Goal: Task Accomplishment & Management: Use online tool/utility

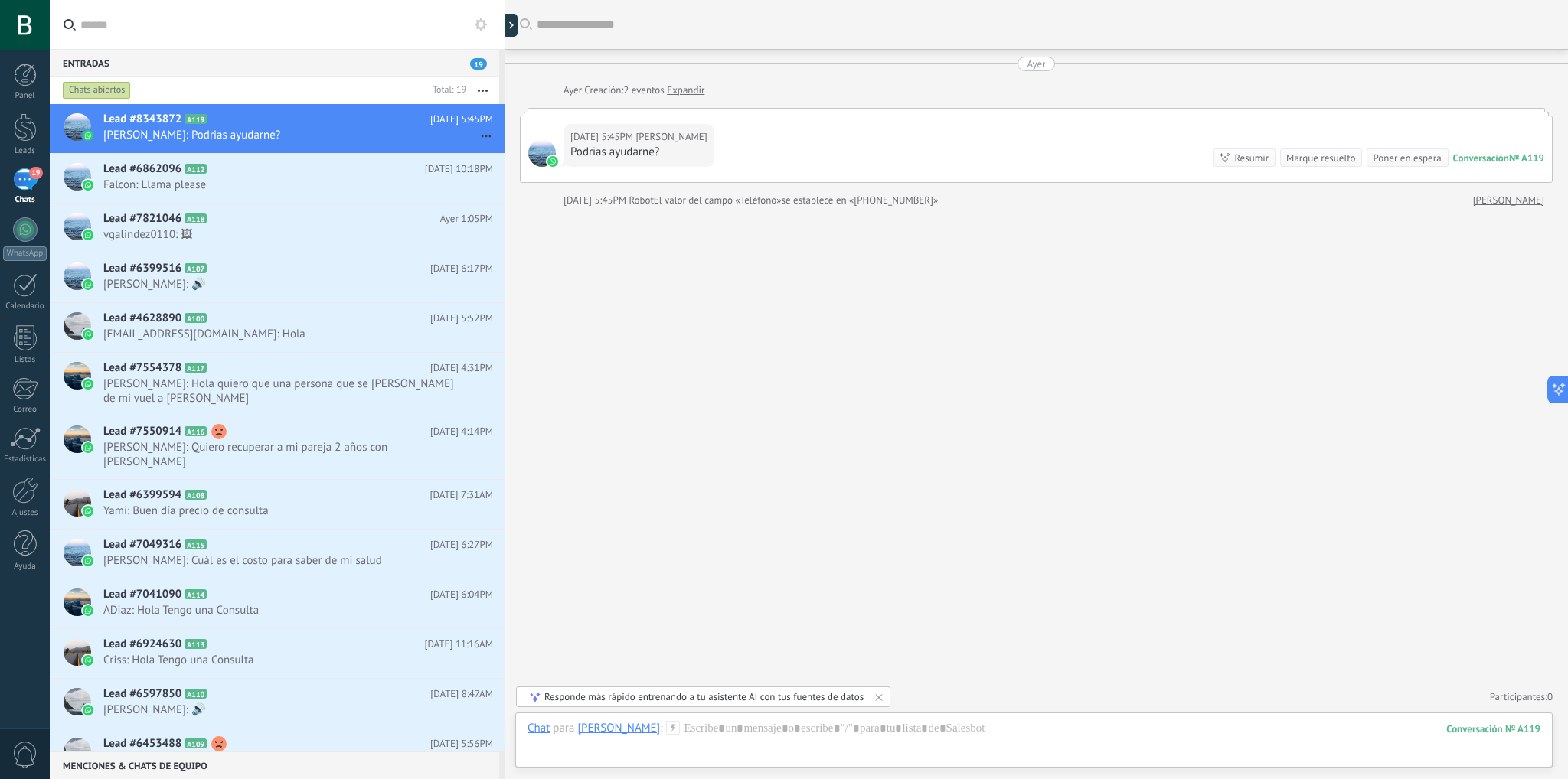
click at [484, 19] on icon at bounding box center [480, 24] width 13 height 12
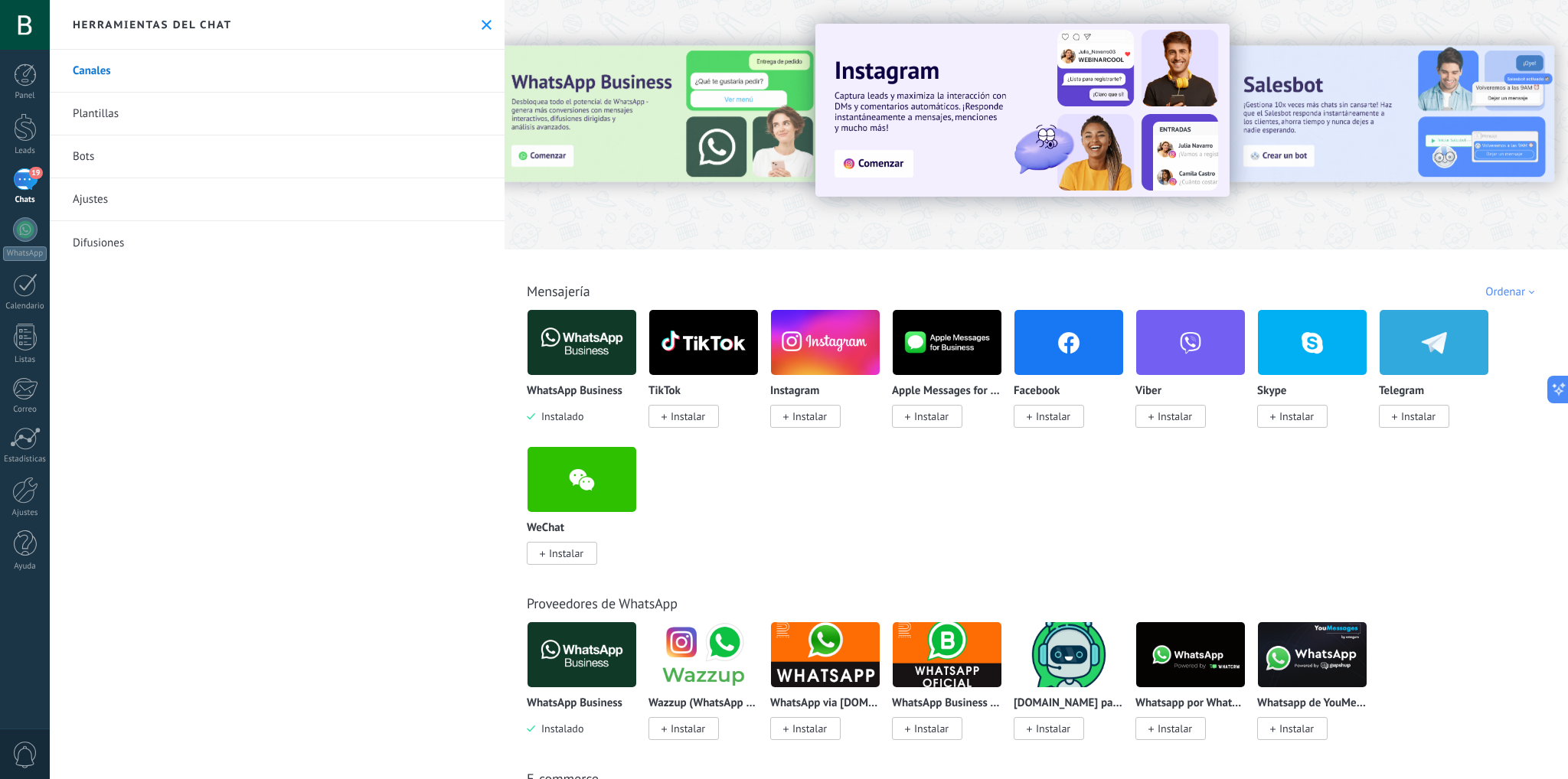
click at [566, 332] on img at bounding box center [582, 342] width 108 height 74
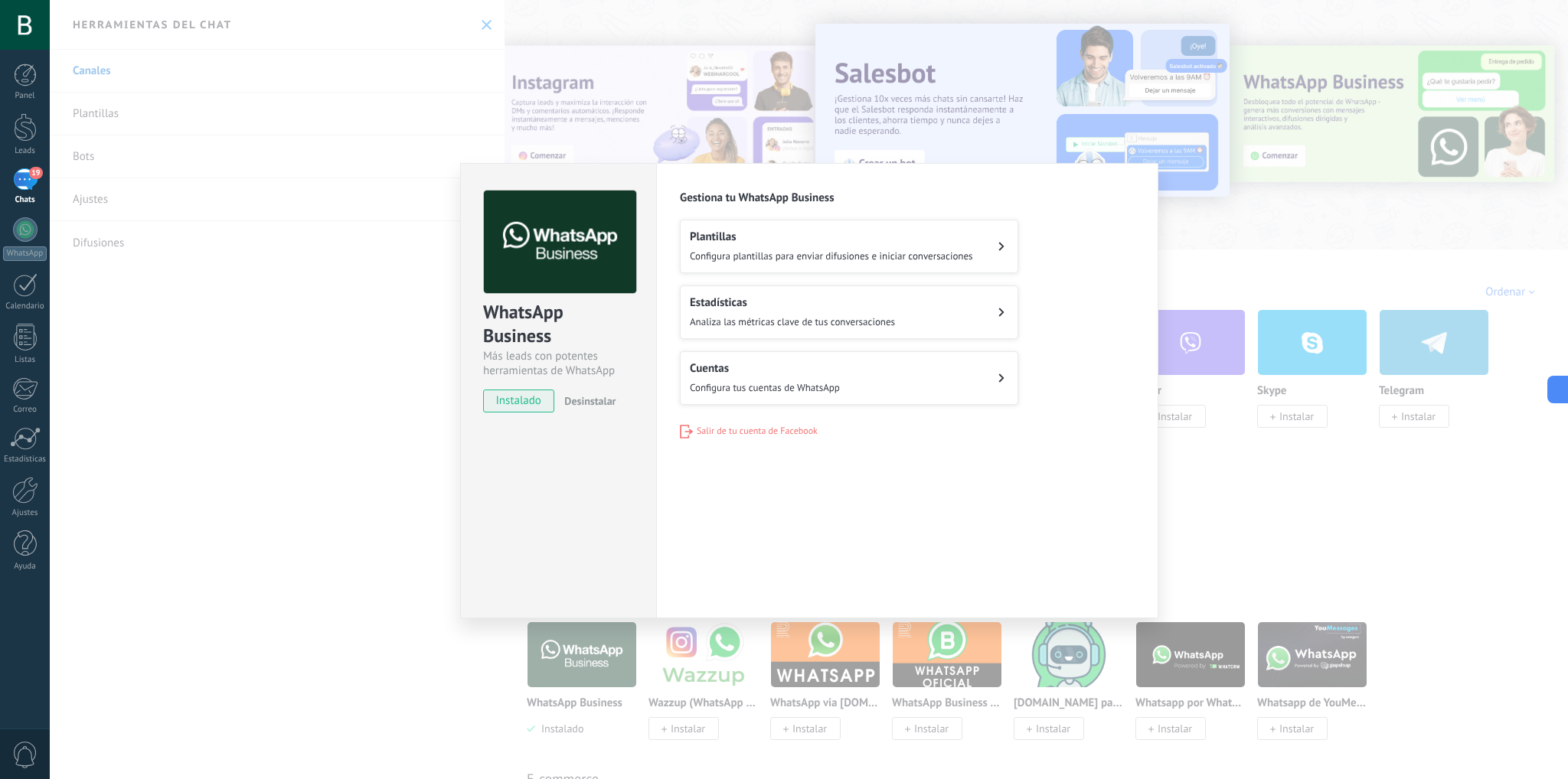
click at [790, 362] on h2 "Cuentas" at bounding box center [765, 368] width 150 height 14
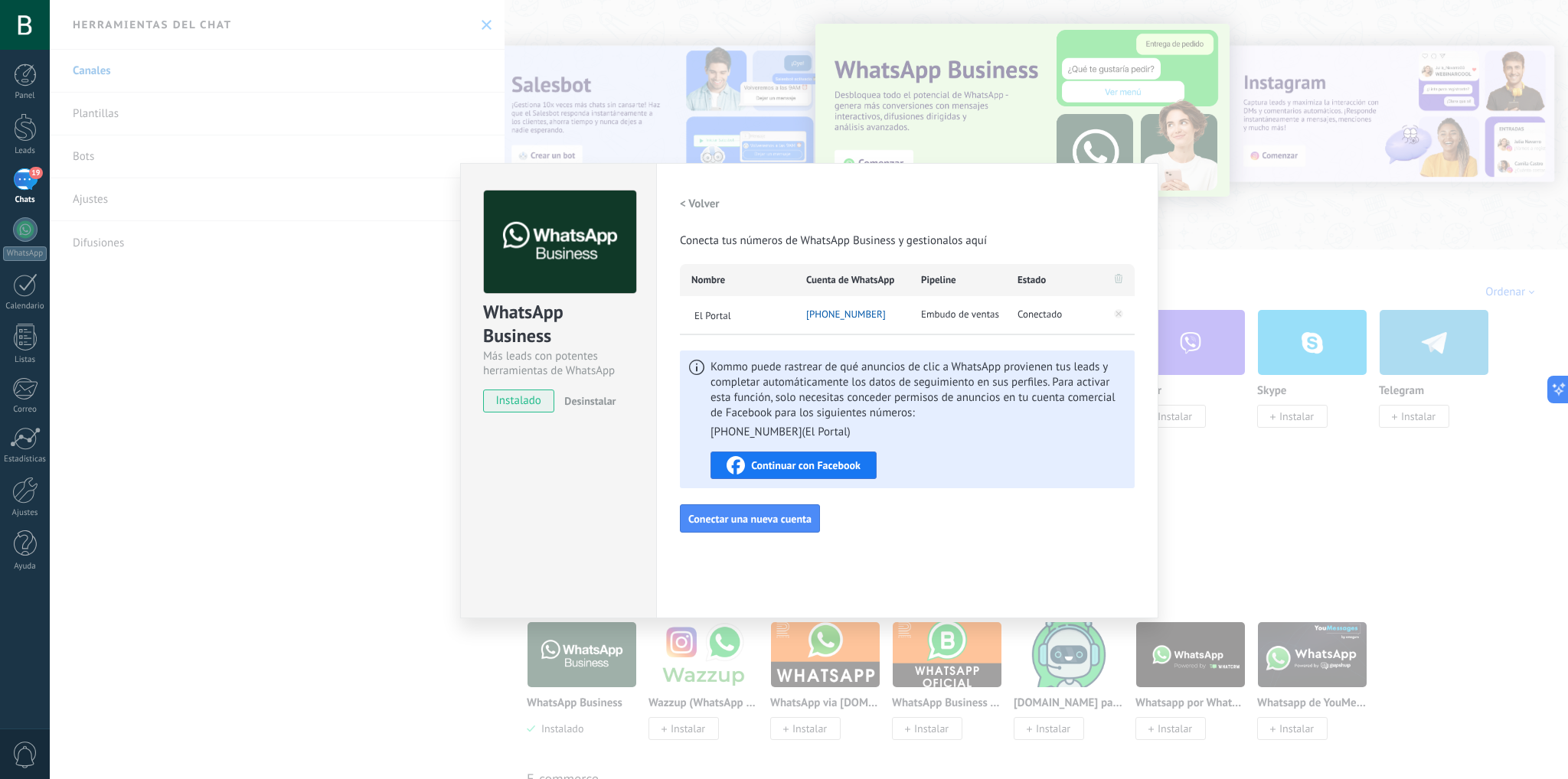
click at [1270, 468] on div "WhatsApp Business Más leads con potentes herramientas de WhatsApp instalado Des…" at bounding box center [809, 389] width 1518 height 779
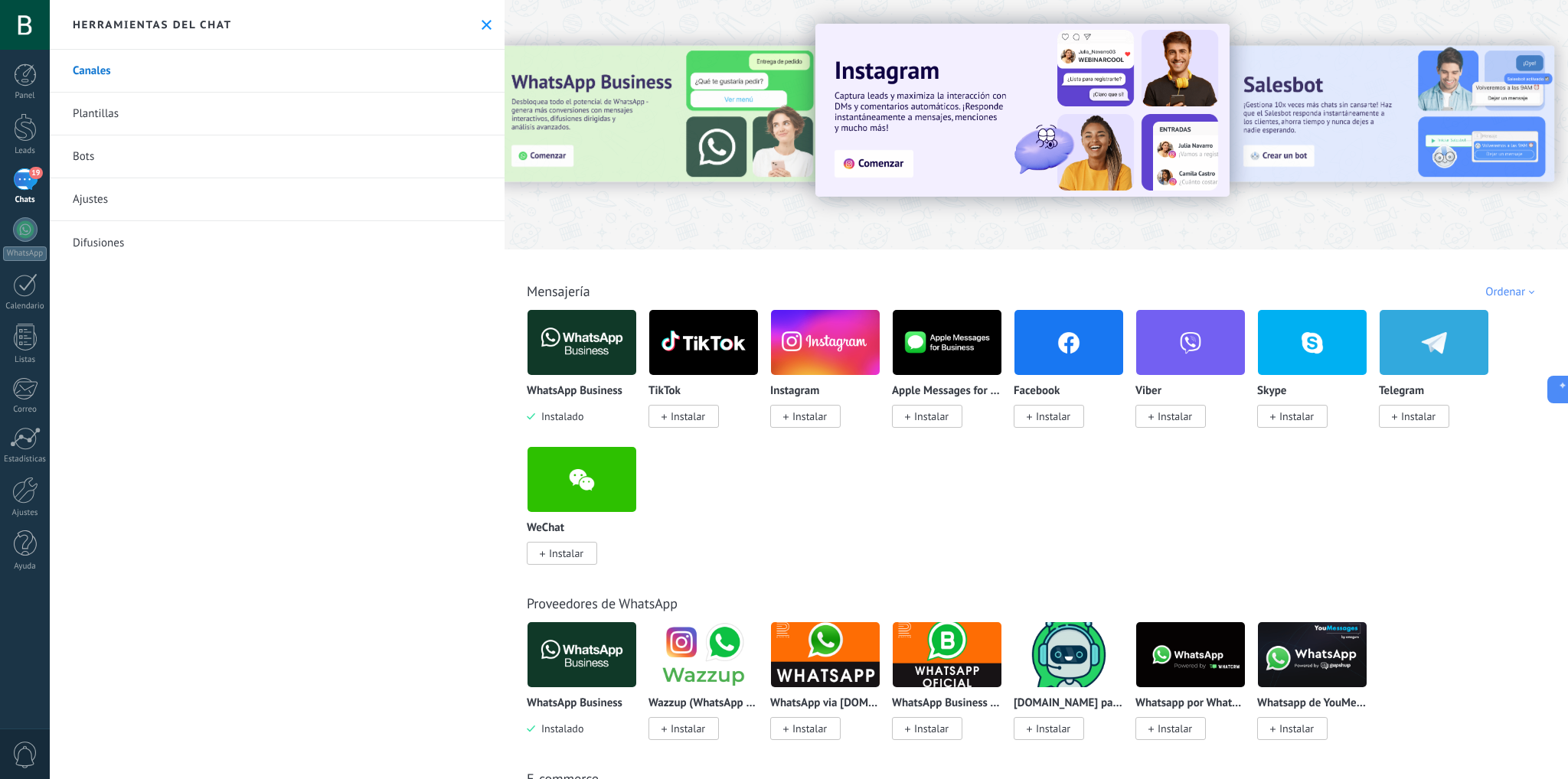
click at [591, 343] on img at bounding box center [582, 342] width 108 height 74
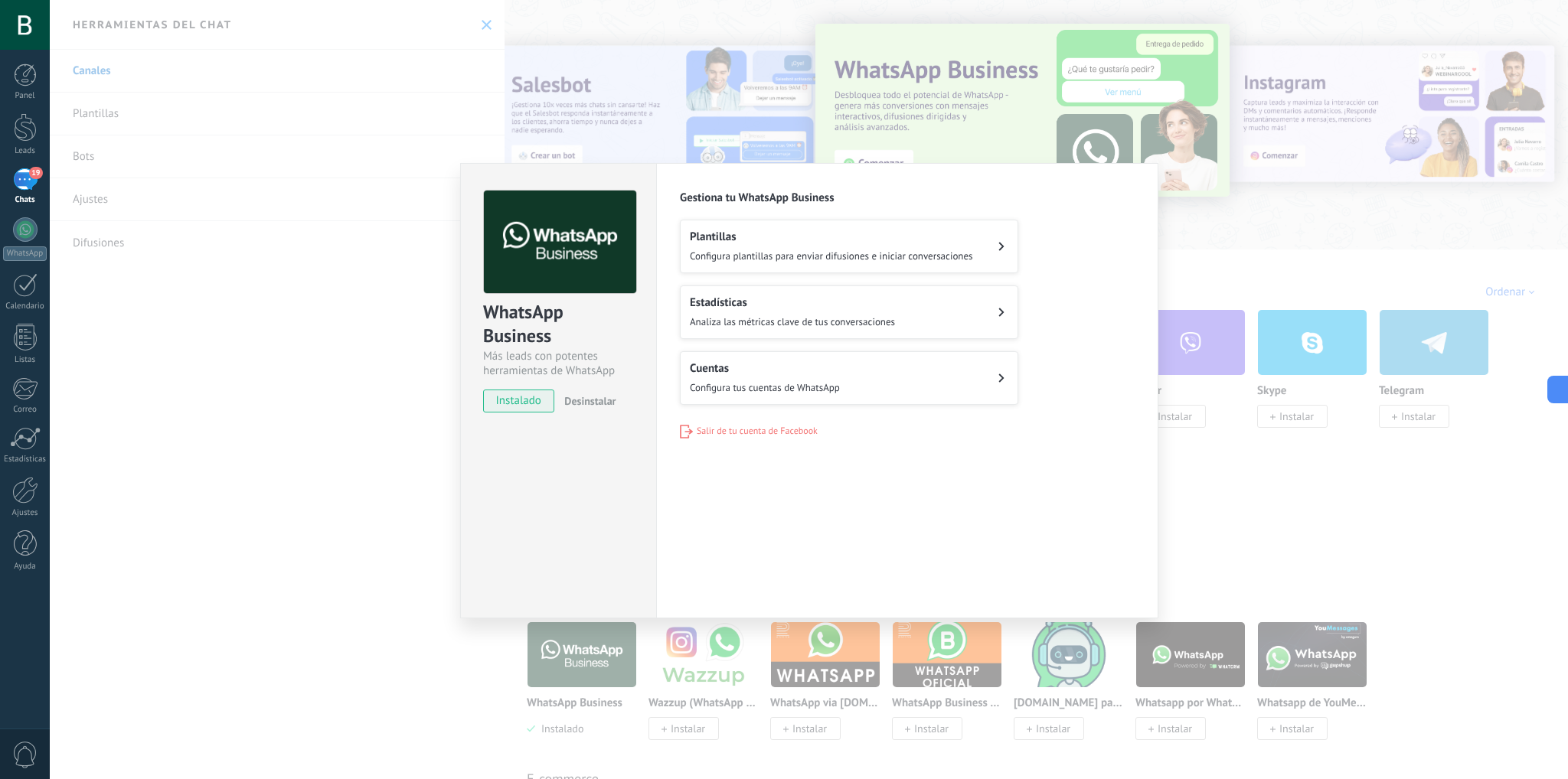
click at [1294, 230] on div "WhatsApp Business Más leads con potentes herramientas de WhatsApp instalado Des…" at bounding box center [809, 389] width 1518 height 779
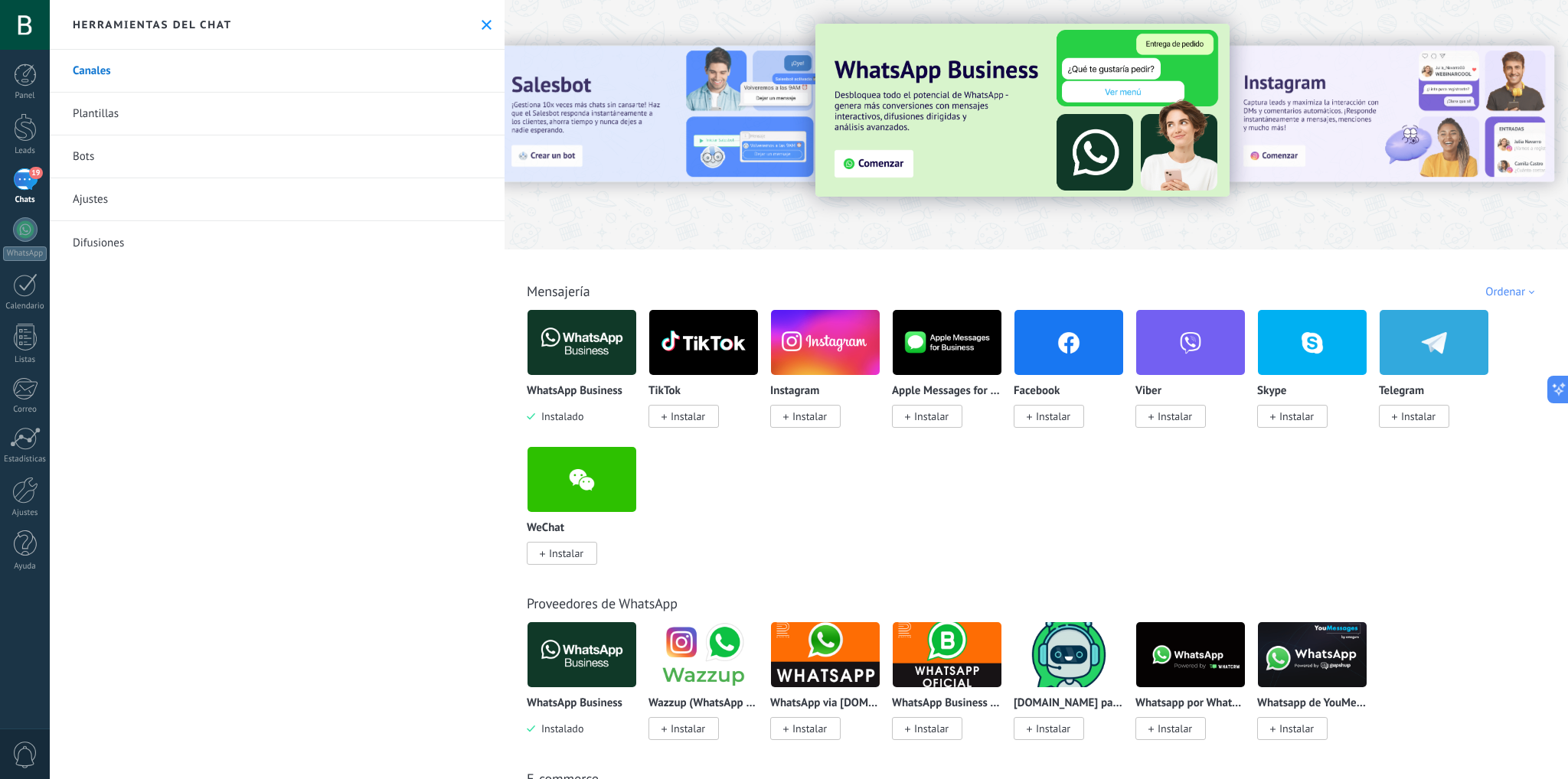
click at [14, 177] on div "19" at bounding box center [25, 179] width 24 height 22
